Goal: Navigation & Orientation: Find specific page/section

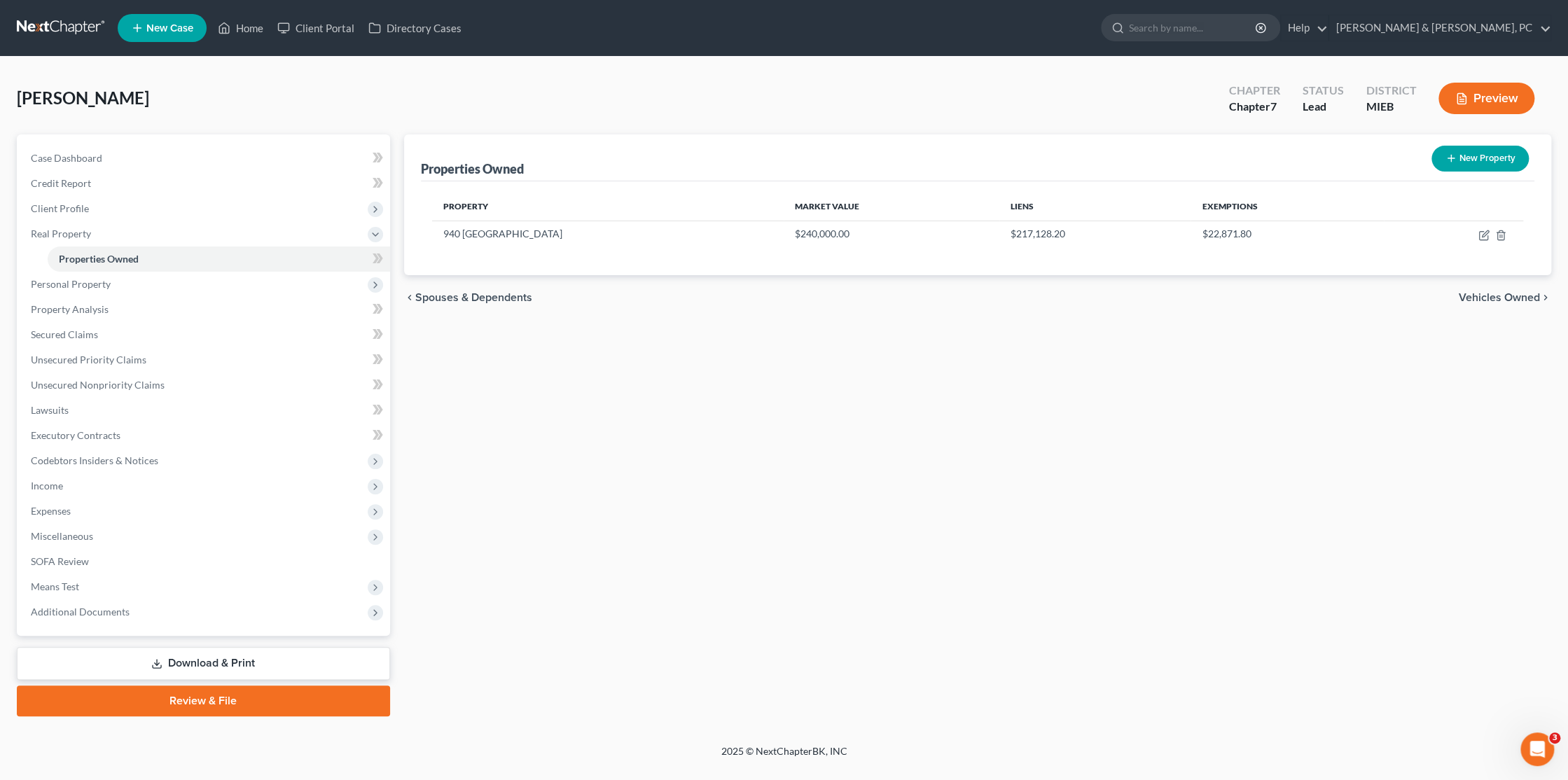
click at [552, 414] on div "Properties Owned New Property Property Market Value Liens Exemptions [GEOGRAPHI…" at bounding box center [978, 425] width 1161 height 582
click at [78, 161] on span "Case Dashboard" at bounding box center [67, 158] width 71 height 11
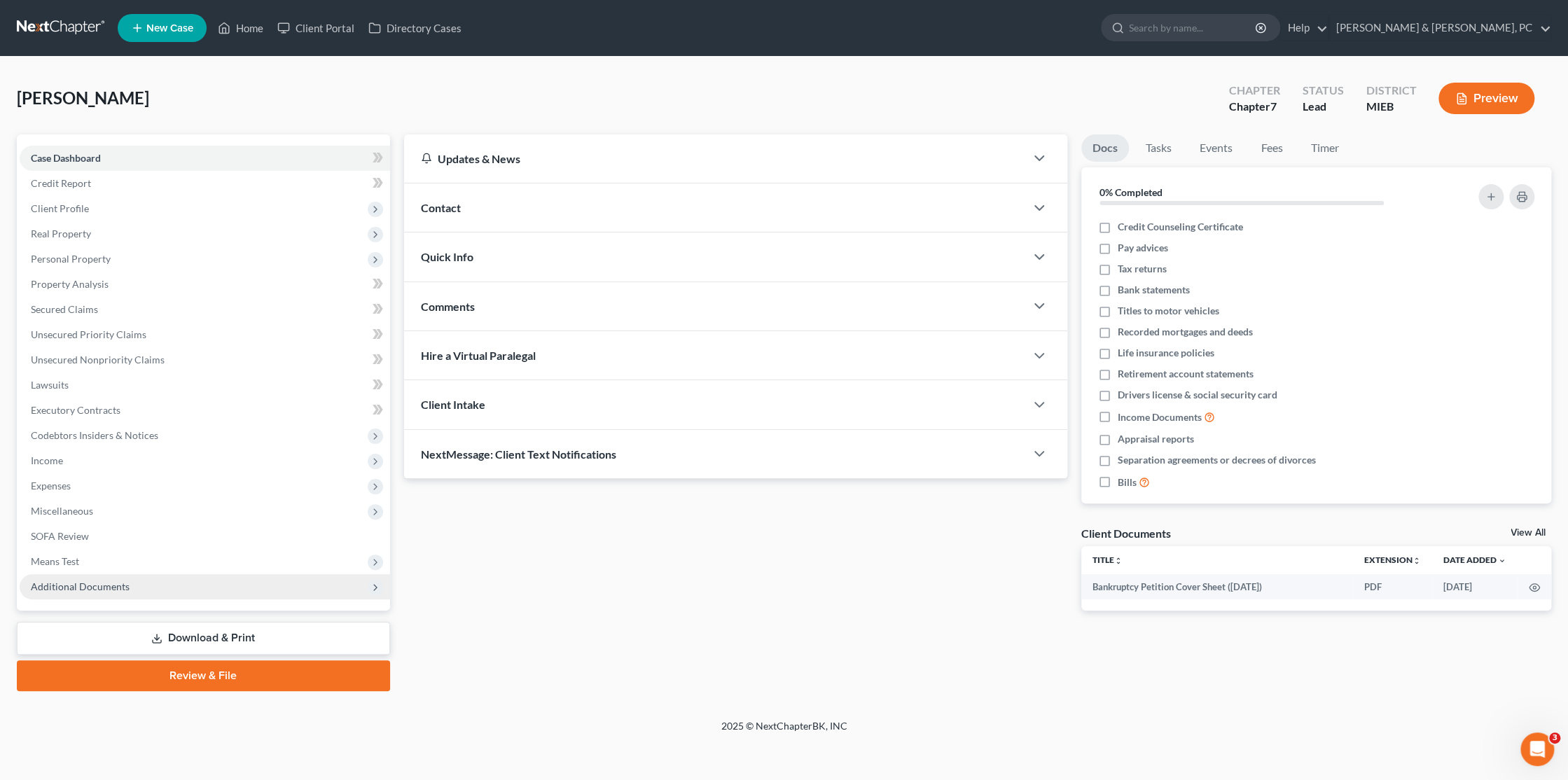
click at [109, 591] on span "Additional Documents" at bounding box center [205, 586] width 370 height 25
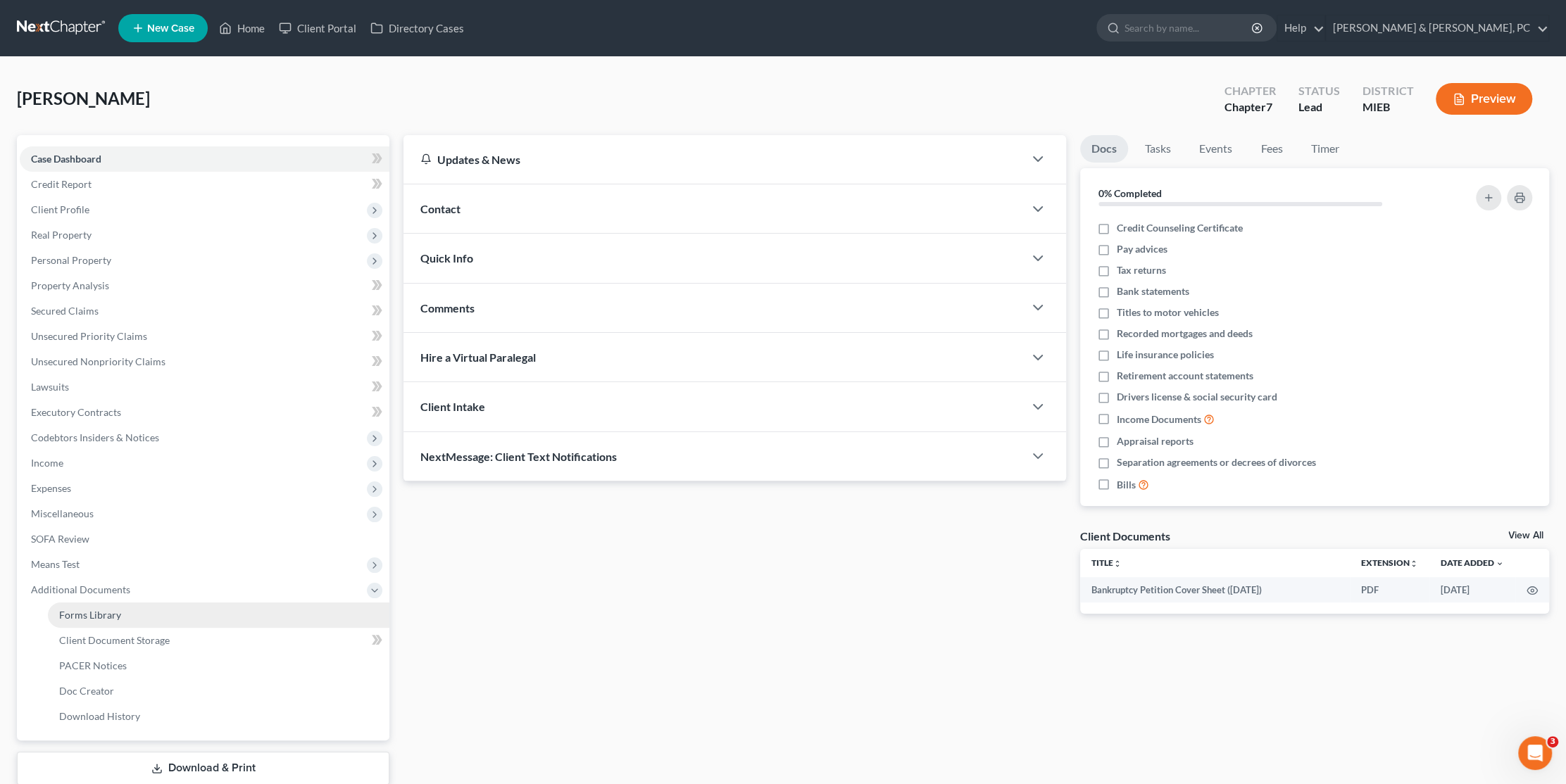
click at [131, 613] on link "Forms Library" at bounding box center [219, 615] width 342 height 26
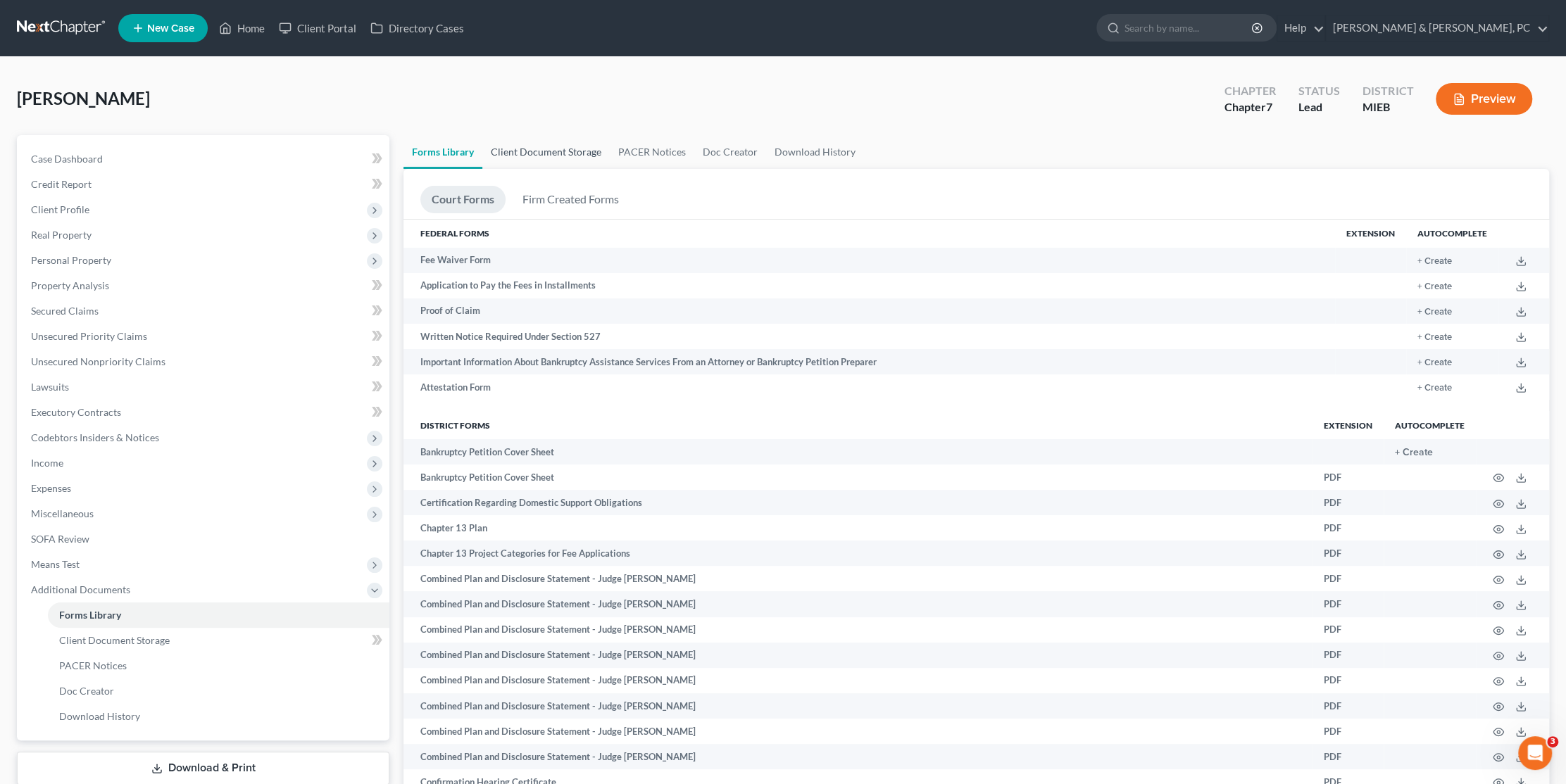
click at [560, 153] on link "Client Document Storage" at bounding box center [546, 152] width 127 height 34
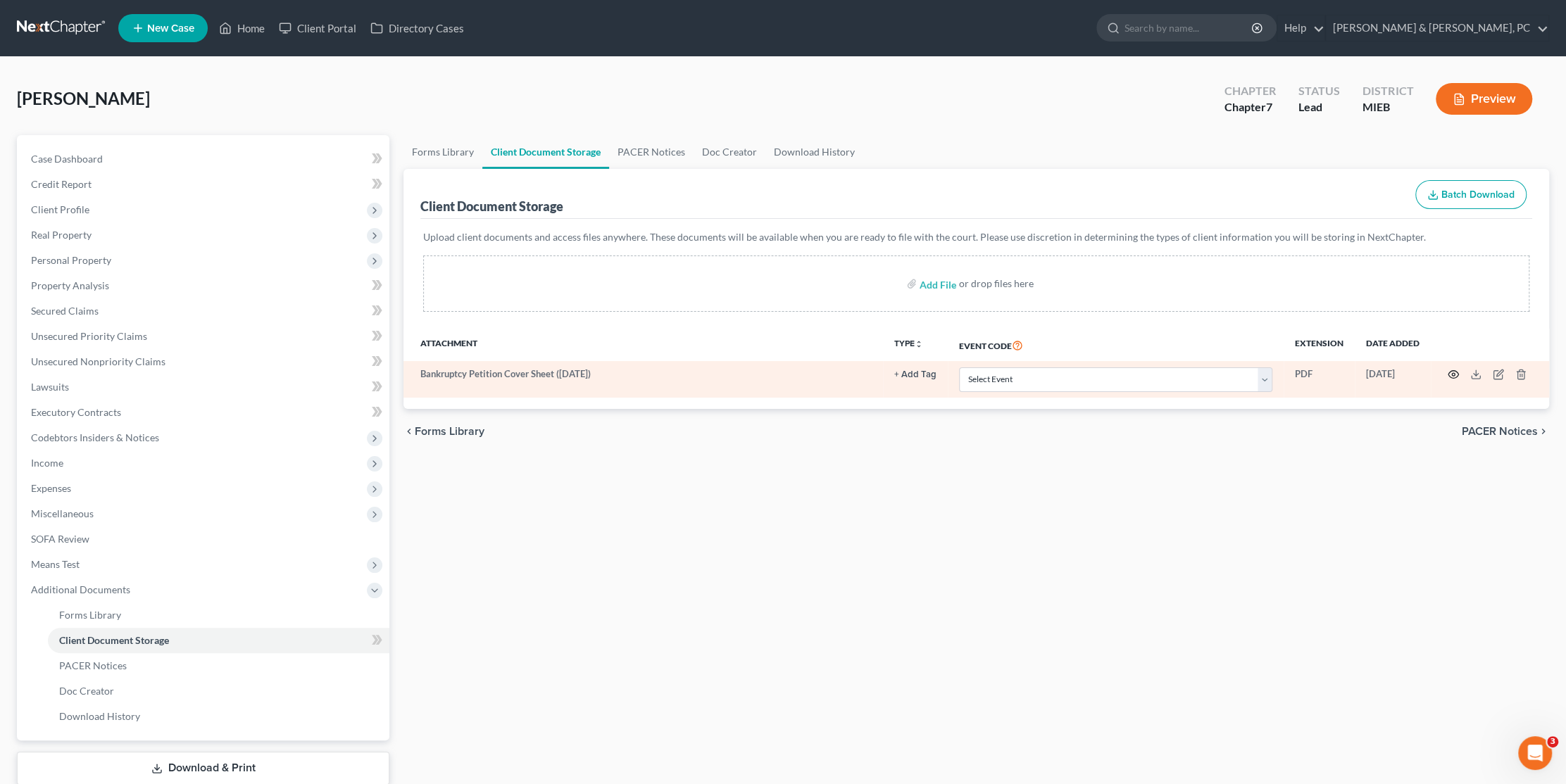
click at [1450, 373] on icon "button" at bounding box center [1453, 375] width 12 height 12
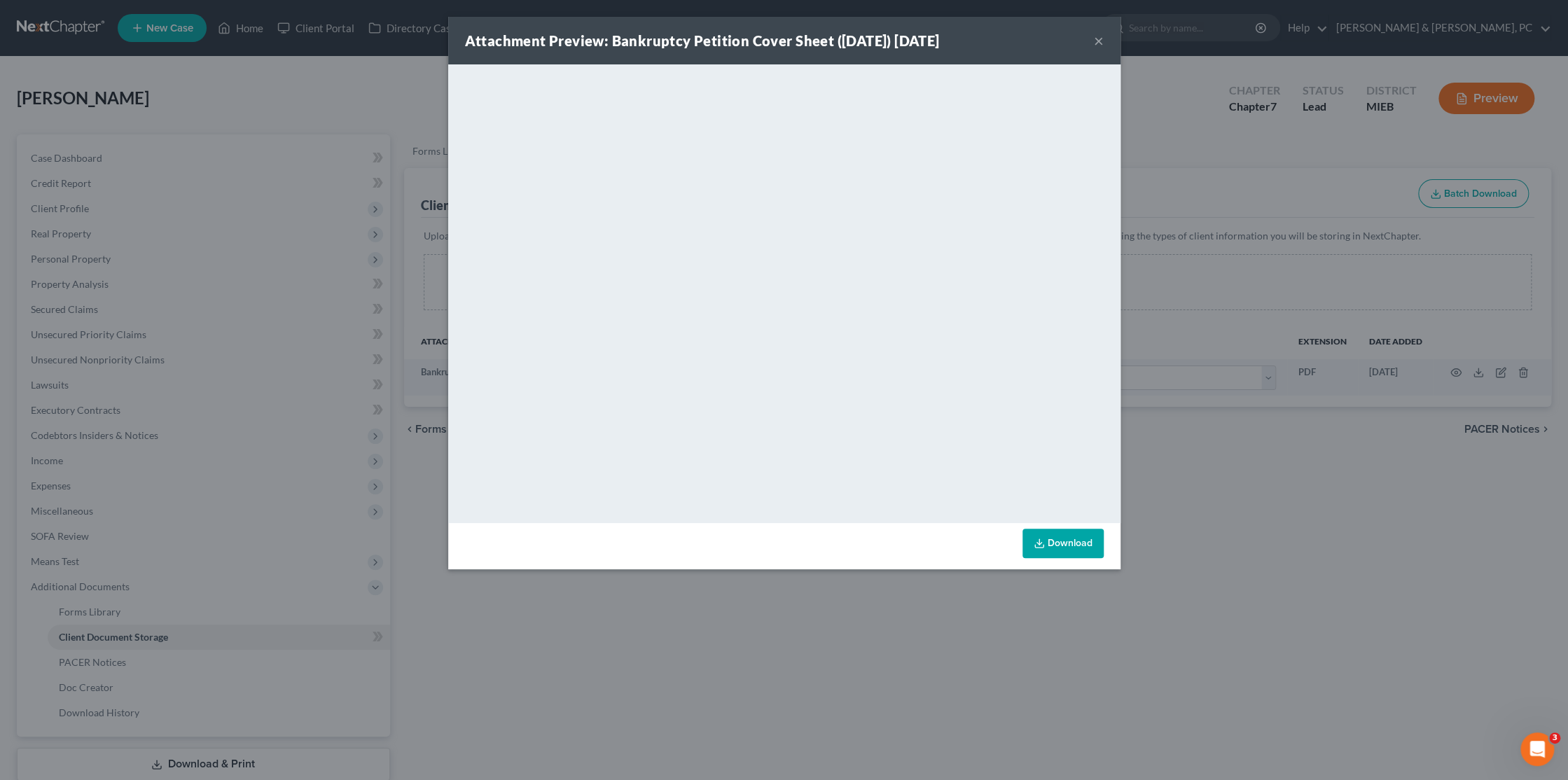
click at [1100, 44] on button "×" at bounding box center [1099, 40] width 10 height 16
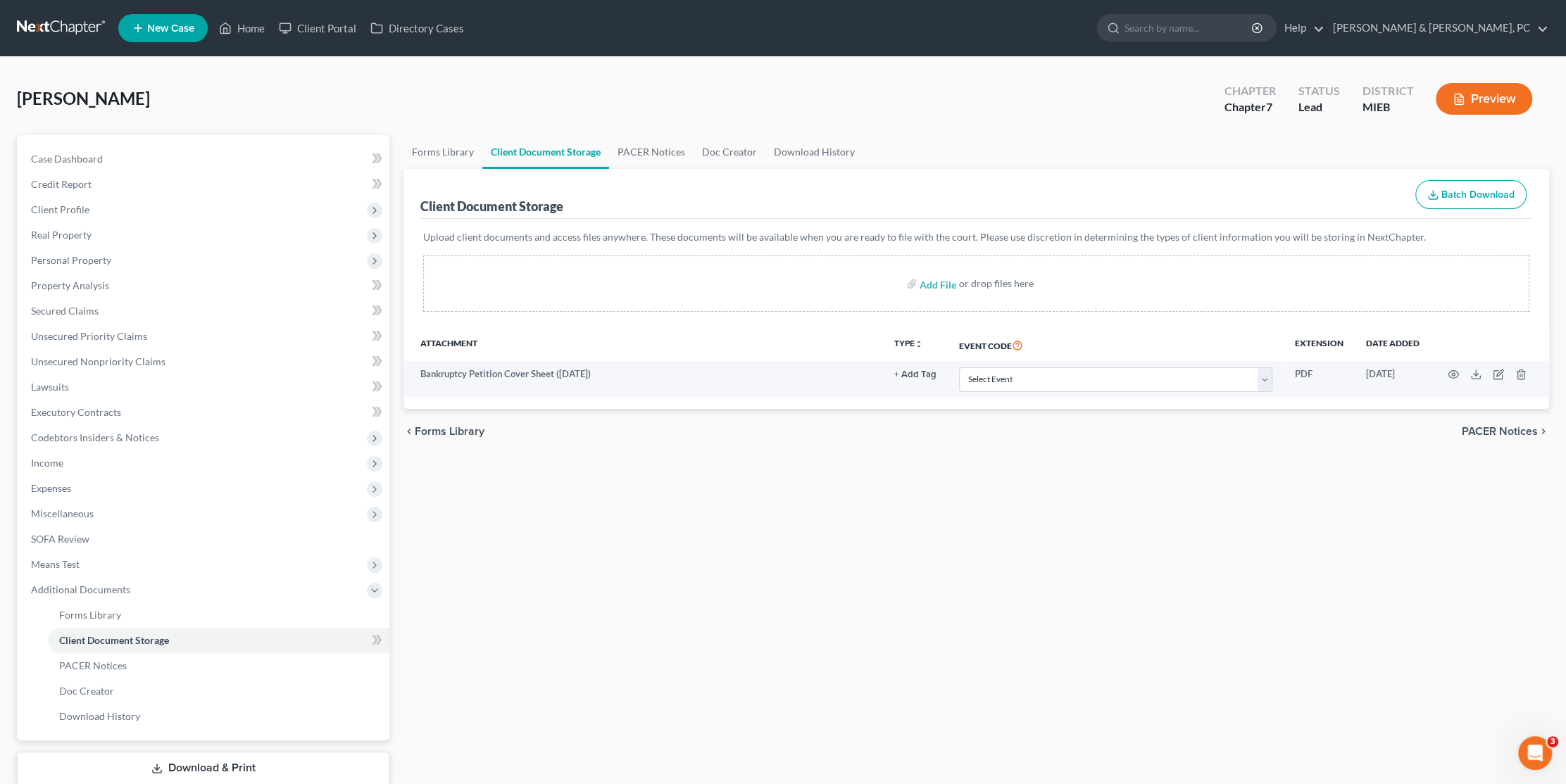
click at [886, 499] on div "Forms Library Client Document Storage PACER Notices Doc Creator Download Histor…" at bounding box center [976, 478] width 1160 height 686
